Goal: Task Accomplishment & Management: Use online tool/utility

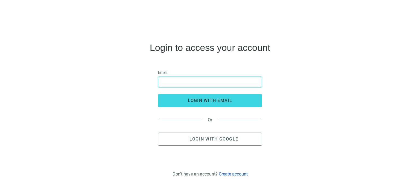
click at [215, 83] on input "email" at bounding box center [210, 82] width 97 height 10
click at [200, 84] on input "email" at bounding box center [210, 82] width 97 height 10
type input "*"
click at [214, 120] on span "Or" at bounding box center [210, 119] width 14 height 5
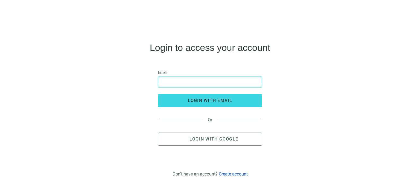
click at [197, 80] on input "email" at bounding box center [210, 82] width 97 height 10
type input "**********"
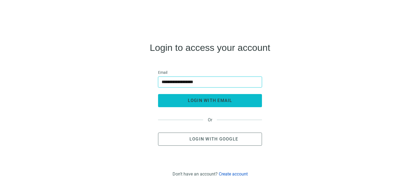
click at [201, 97] on button "login with email" at bounding box center [210, 100] width 104 height 13
